Goal: Find specific page/section: Find specific page/section

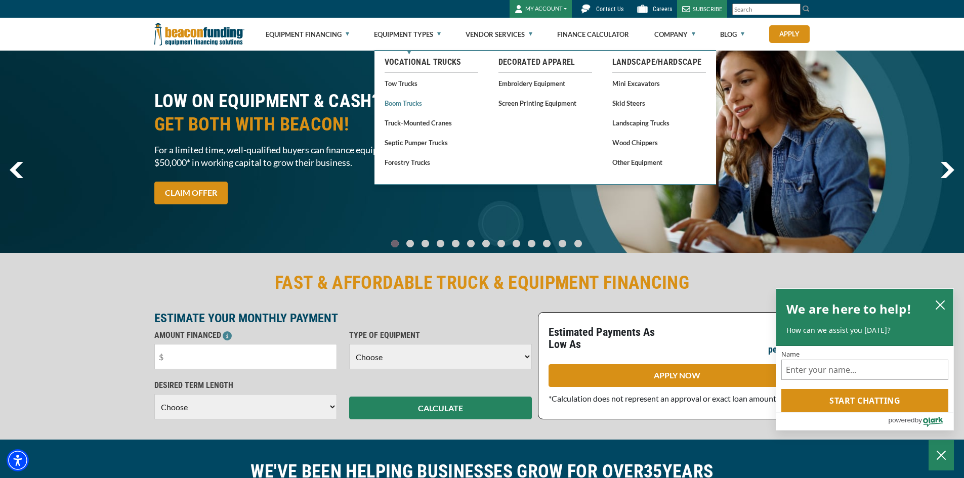
click at [415, 101] on link "Boom Trucks" at bounding box center [432, 103] width 94 height 13
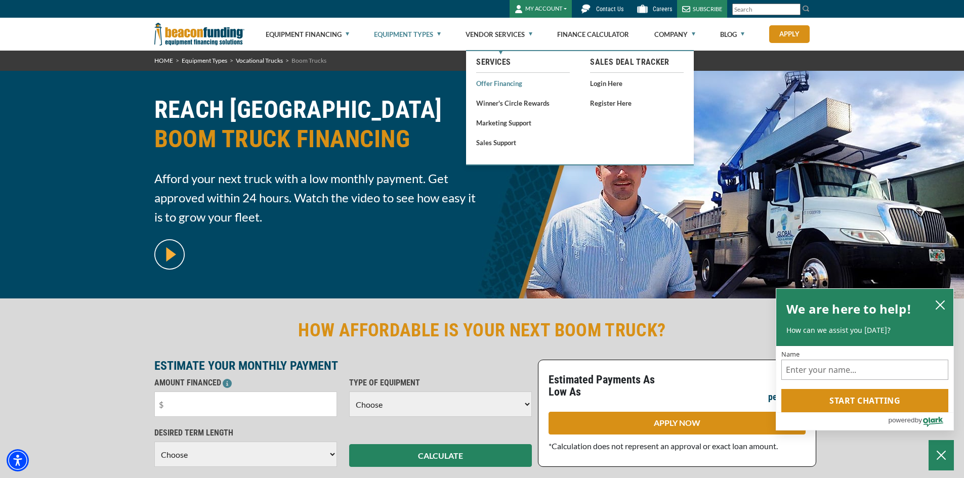
click at [508, 87] on link "Offer Financing" at bounding box center [523, 83] width 94 height 13
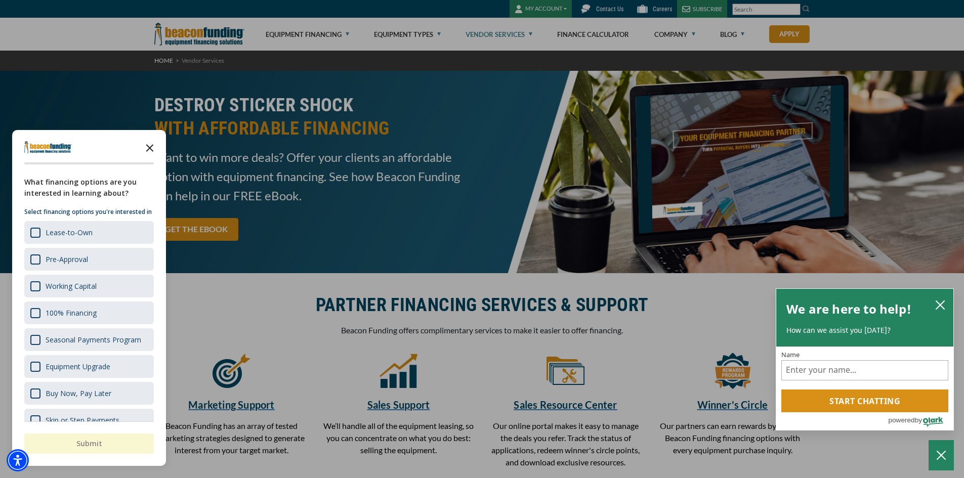
click at [151, 145] on icon "Close the survey" at bounding box center [150, 147] width 20 height 20
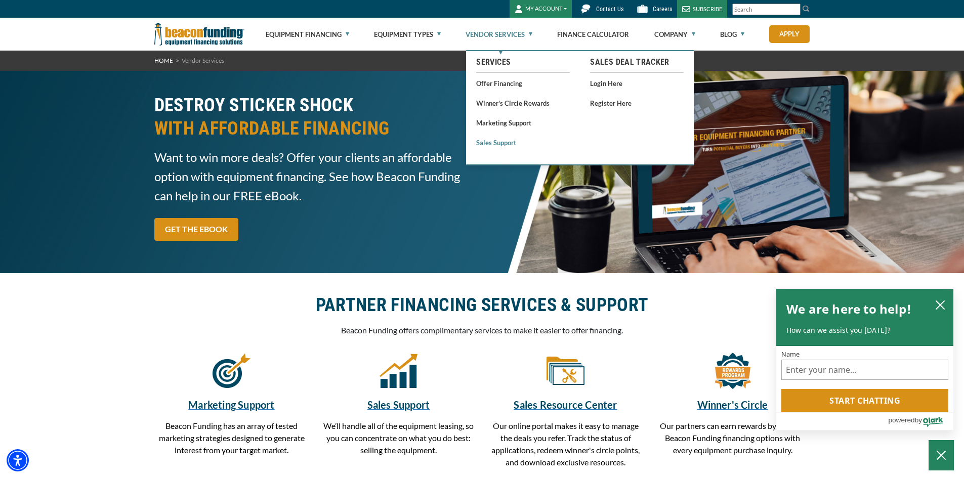
click at [501, 142] on link "Sales Support" at bounding box center [523, 142] width 94 height 13
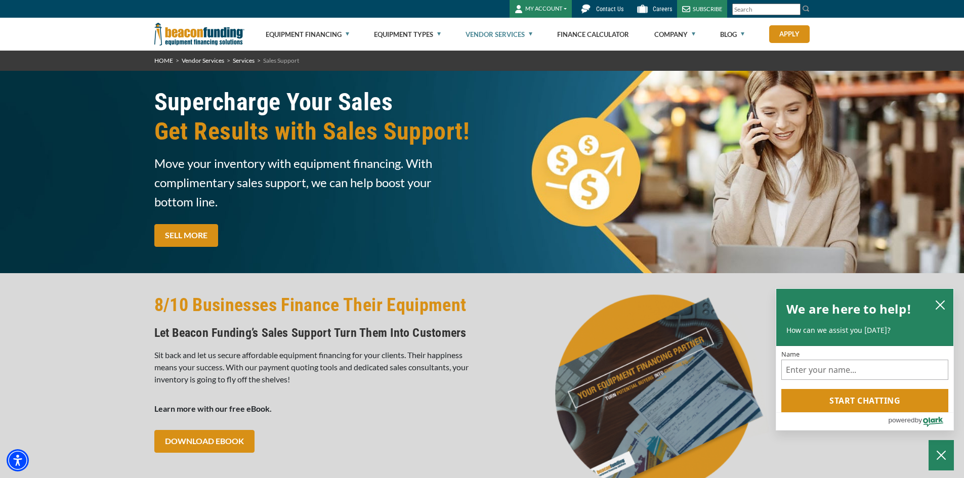
click at [499, 412] on img at bounding box center [649, 393] width 322 height 201
